Goal: Transaction & Acquisition: Purchase product/service

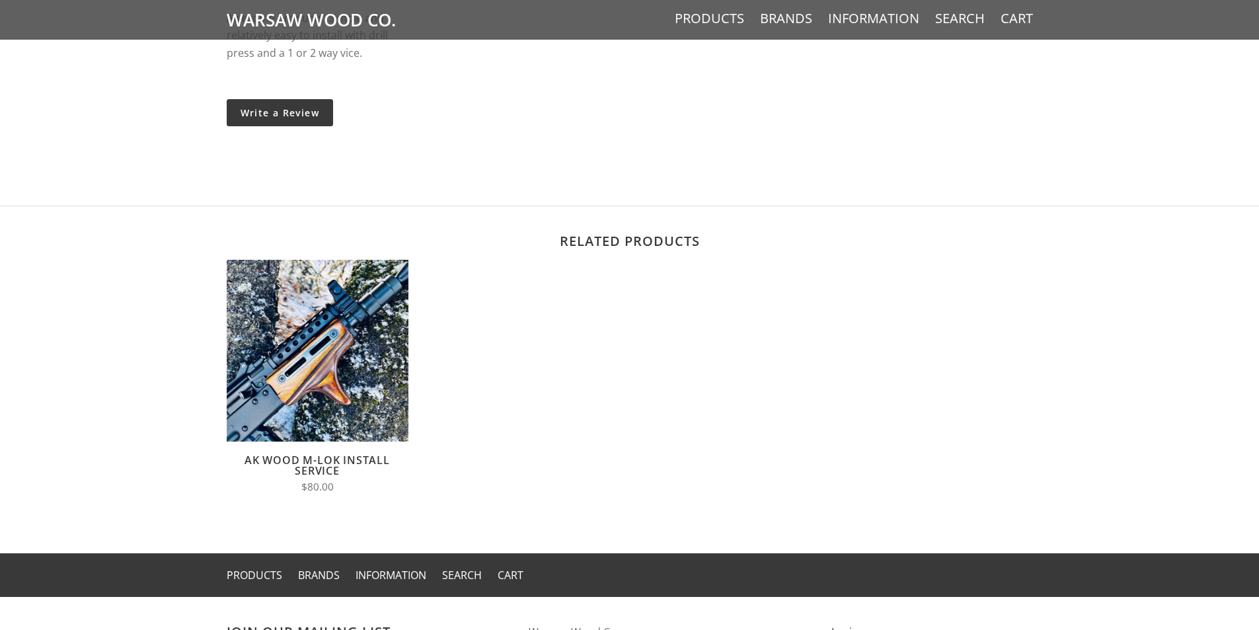
scroll to position [1388, 0]
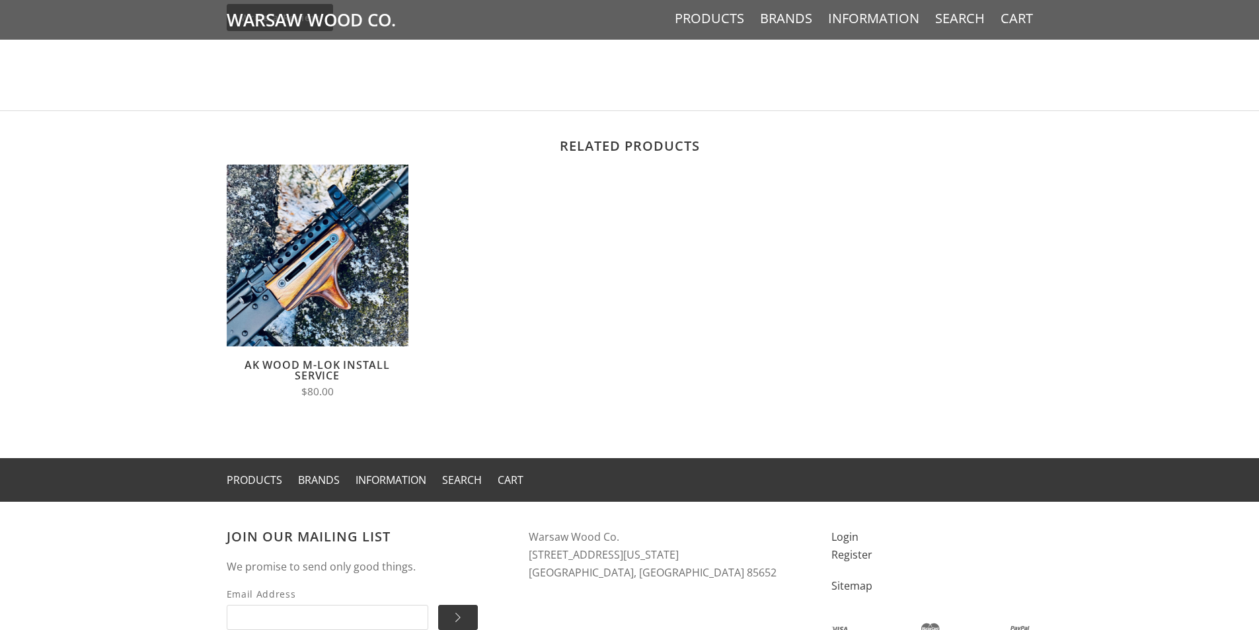
click at [342, 362] on link "AK Wood M-LOK Install Service" at bounding box center [317, 370] width 145 height 25
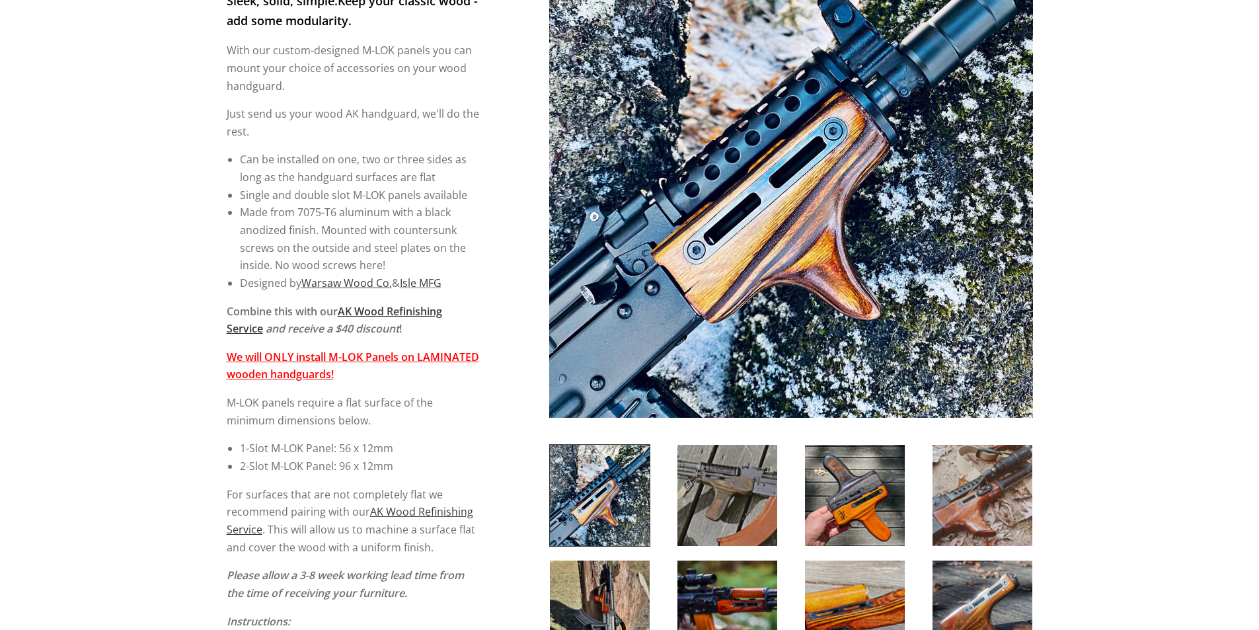
scroll to position [397, 0]
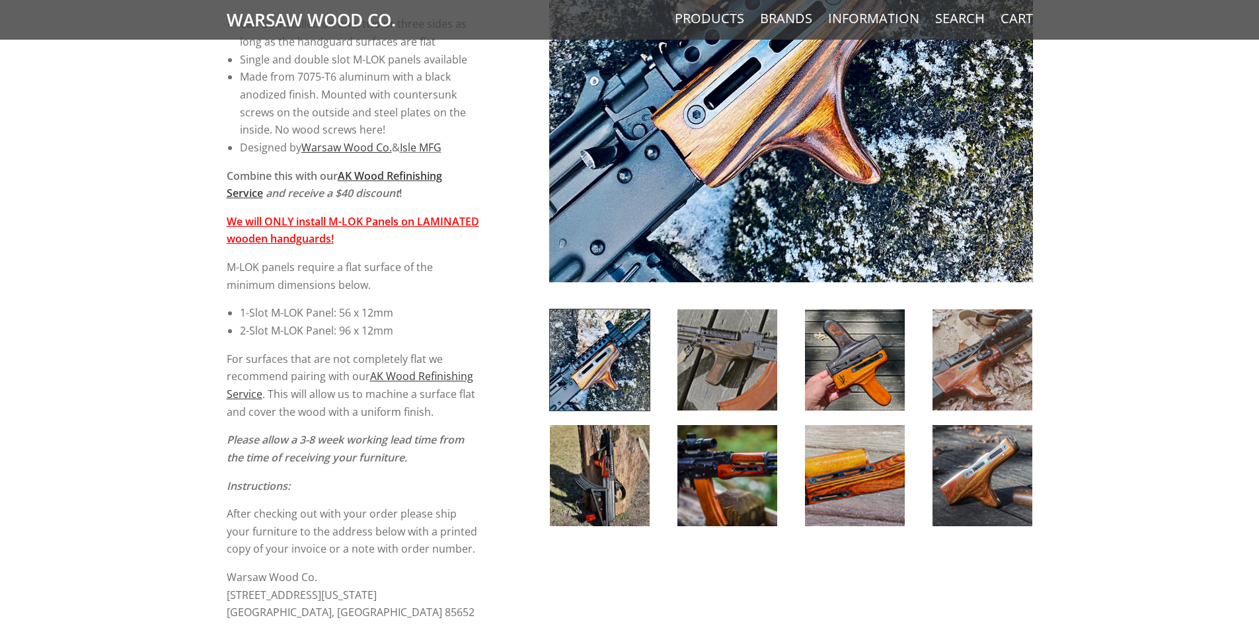
click at [397, 249] on div "Sleek, solid, simple. Keep your classic wood - add some modularity. With our cu…" at bounding box center [353, 239] width 253 height 766
click at [435, 243] on p "We will ONLY install M-LOK Panels on LAMINATED wooden handguards!" at bounding box center [353, 230] width 253 height 35
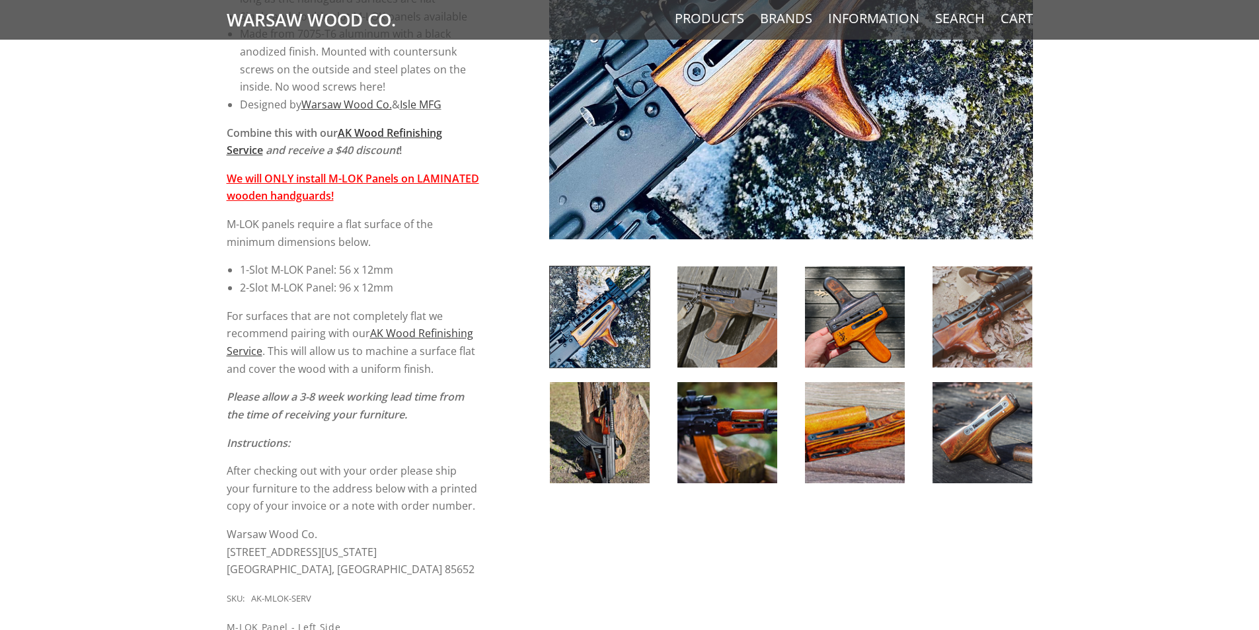
scroll to position [463, 0]
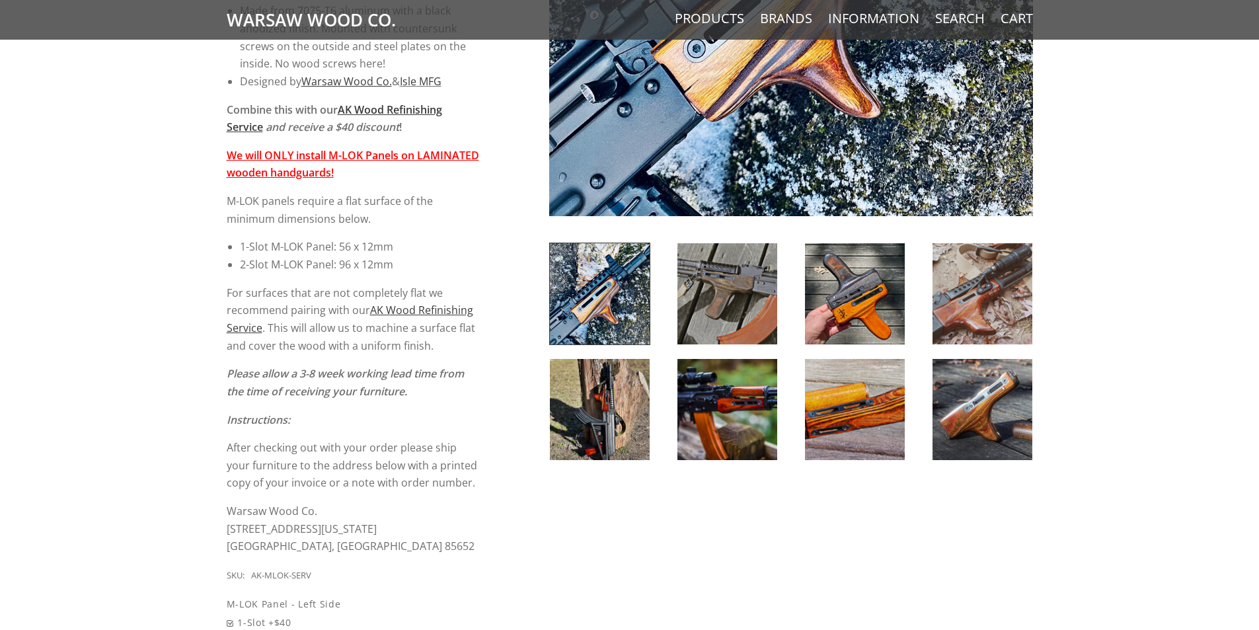
click at [197, 355] on div "5 / 5 ( 1 Review) $80.00 Sleek, solid, simple. Keep your classic wood - add som…" at bounding box center [629, 343] width 1259 height 1275
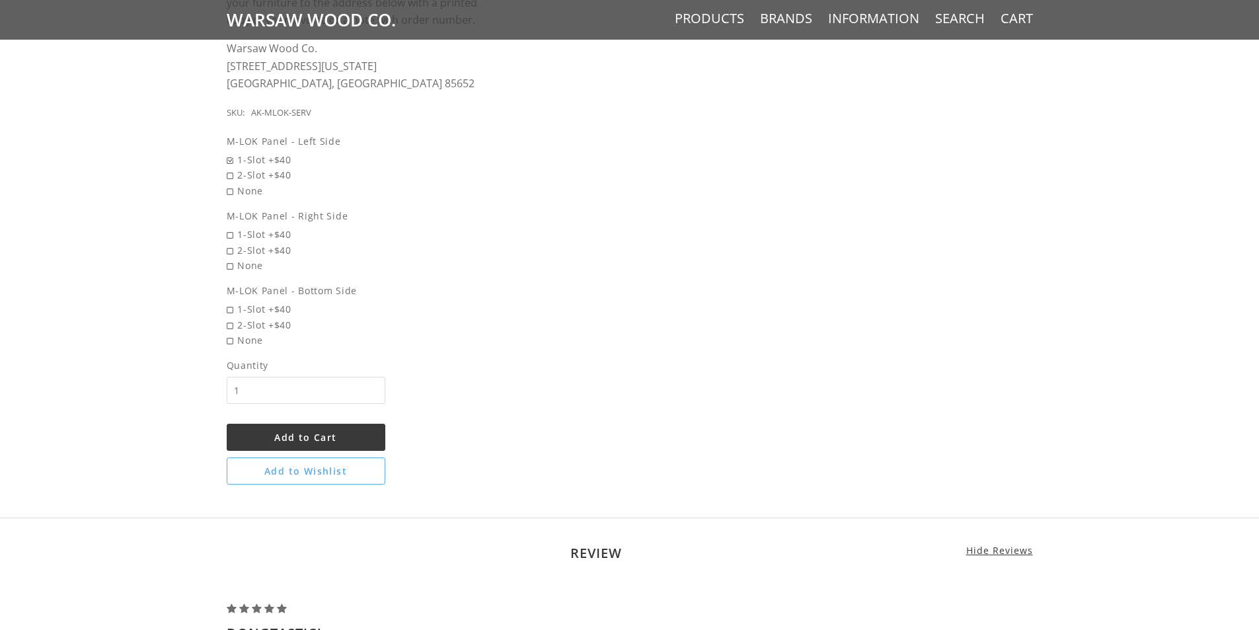
scroll to position [1256, 0]
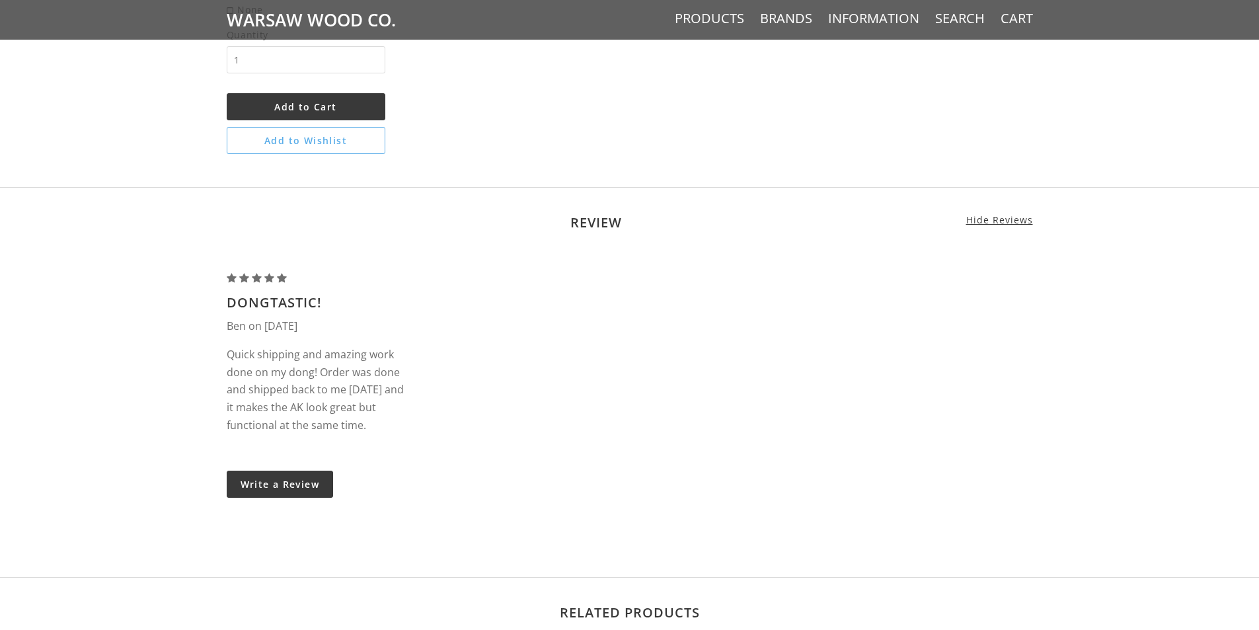
click at [199, 341] on div "Review Hide Reviews AK Wood M-LOK Install Service Dongtastic! Ben on [DATE] Qui…" at bounding box center [629, 382] width 1259 height 390
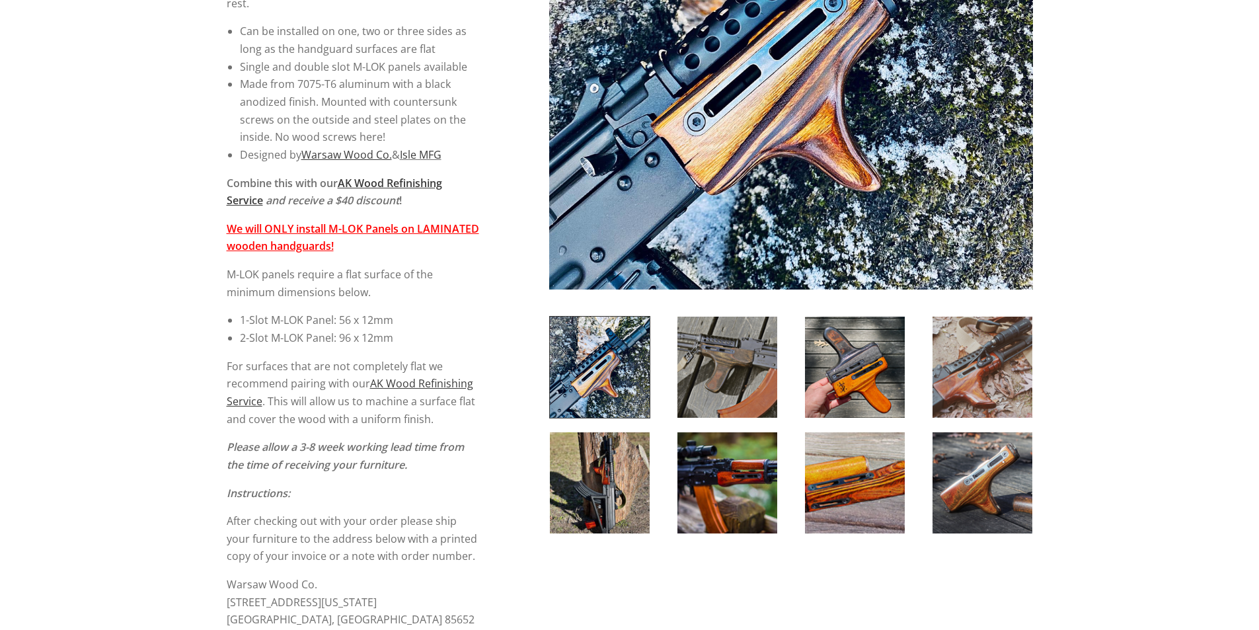
scroll to position [397, 0]
